Goal: Task Accomplishment & Management: Complete application form

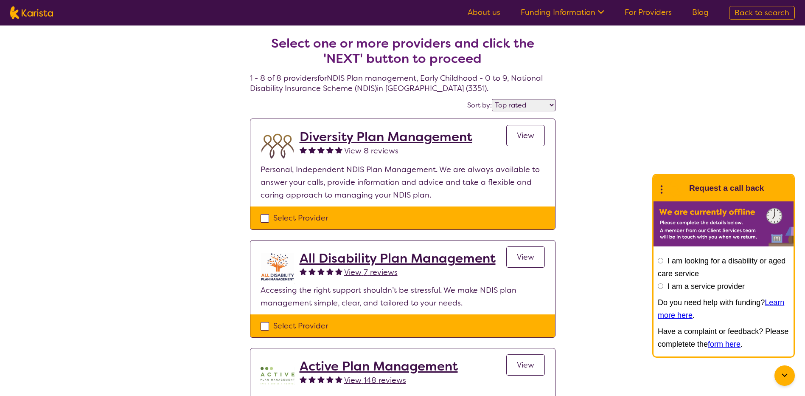
select select "by_score"
click at [648, 10] on link "For Providers" at bounding box center [648, 12] width 47 height 10
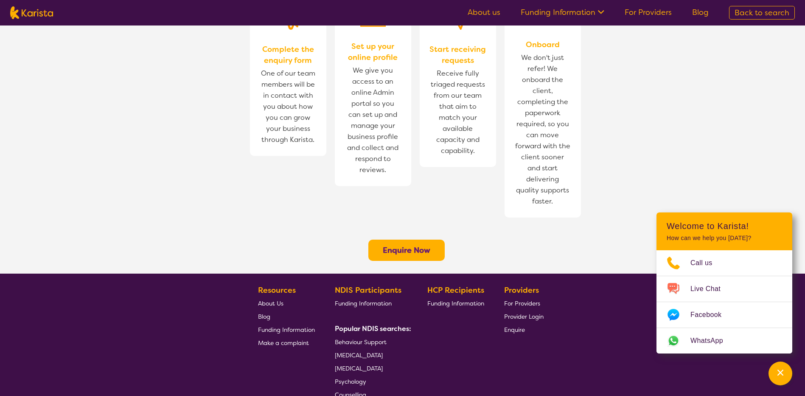
scroll to position [594, 0]
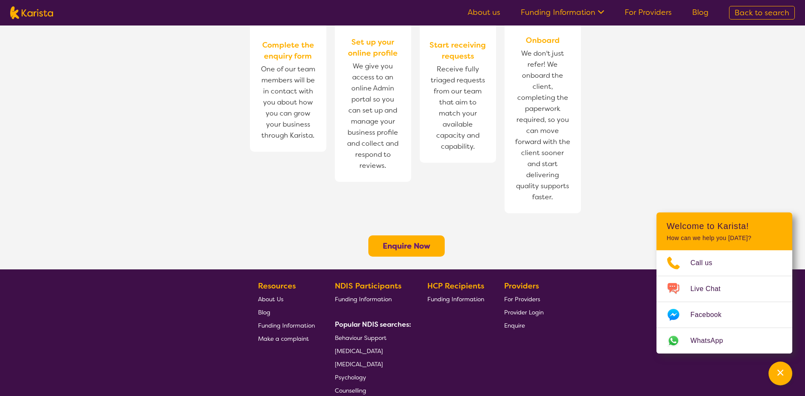
click at [408, 241] on b "Enquire Now" at bounding box center [407, 246] width 48 height 10
